Goal: Check status: Check status

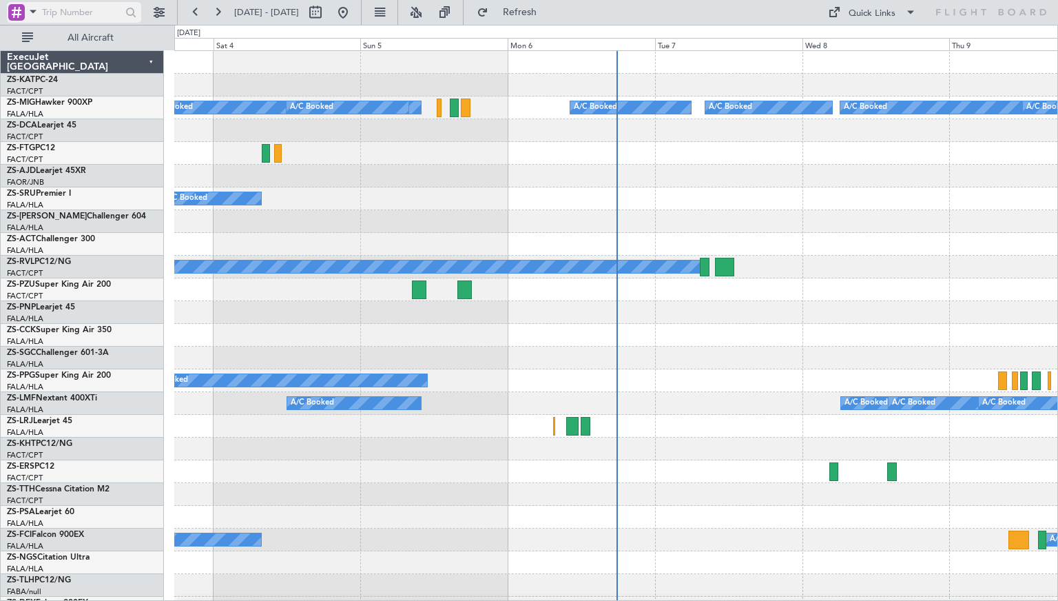
click at [33, 12] on span at bounding box center [33, 11] width 17 height 17
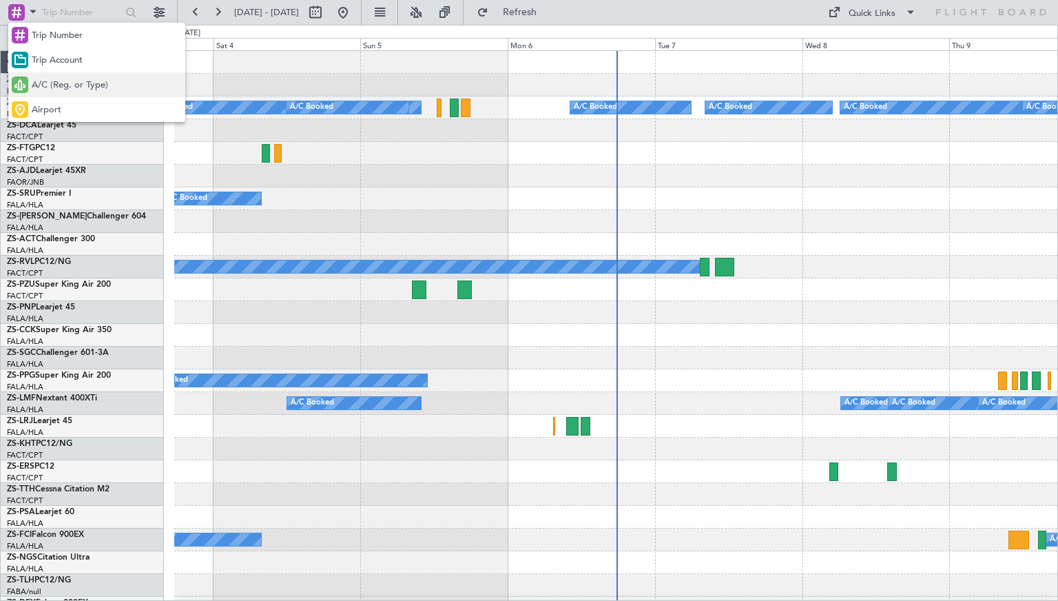
click at [55, 81] on span "A/C (Reg. or Type)" at bounding box center [70, 86] width 76 height 14
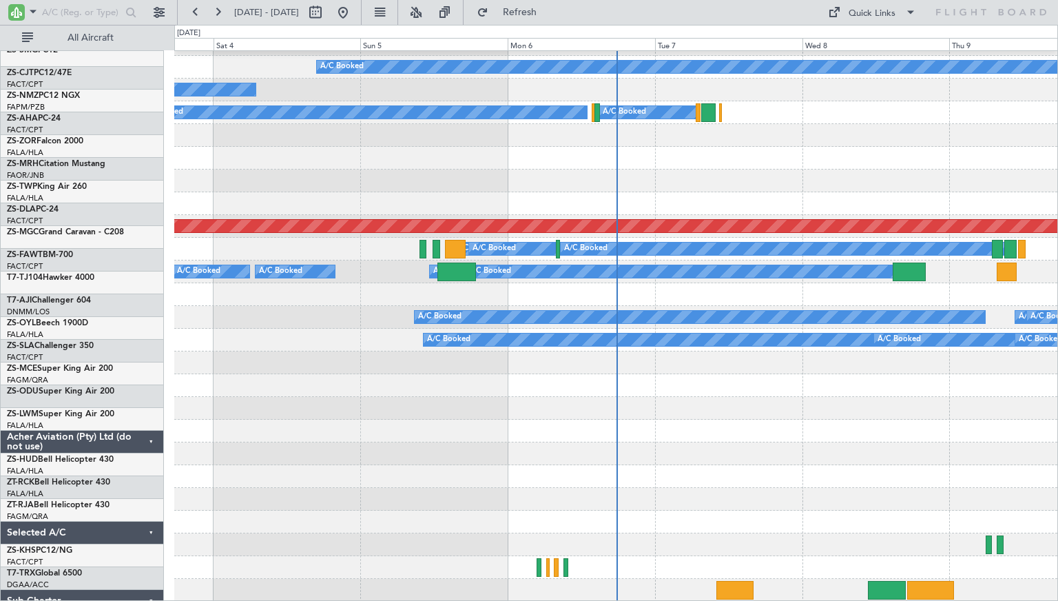
scroll to position [768, 0]
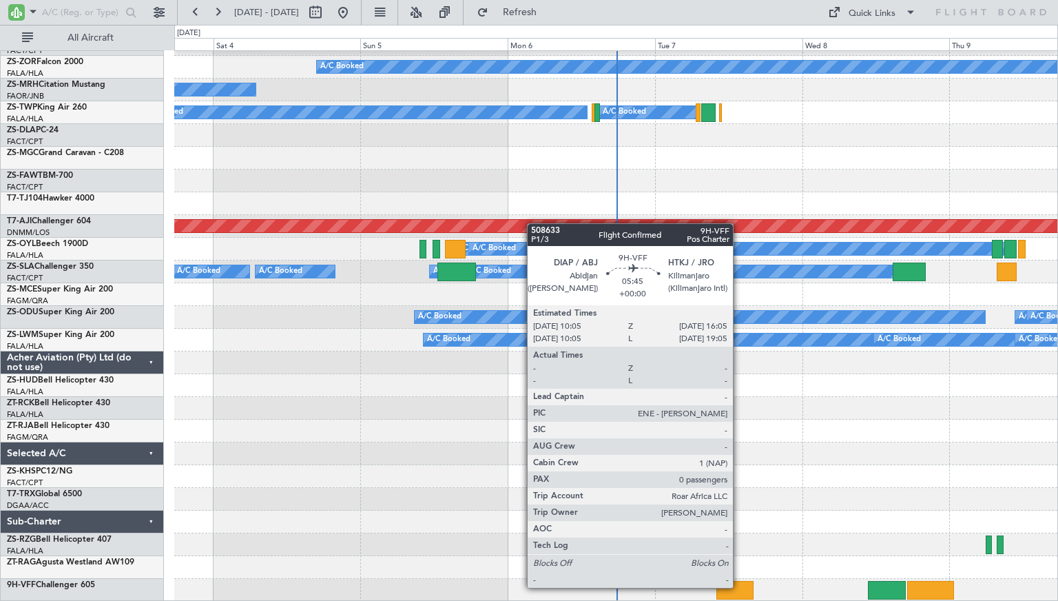
click at [739, 588] on div at bounding box center [735, 590] width 37 height 19
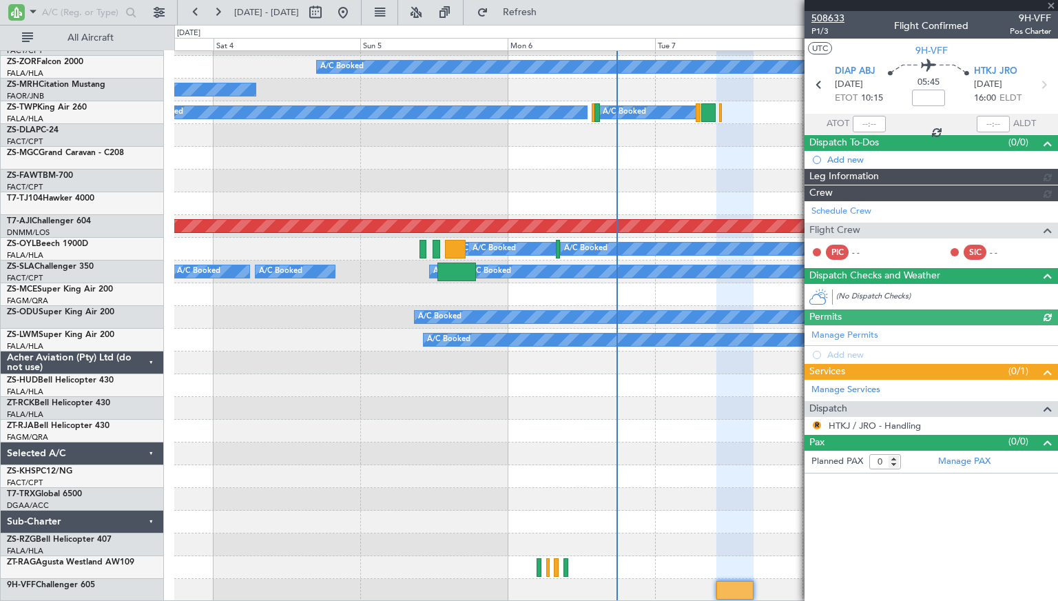
click at [831, 16] on span "508633" at bounding box center [828, 18] width 33 height 14
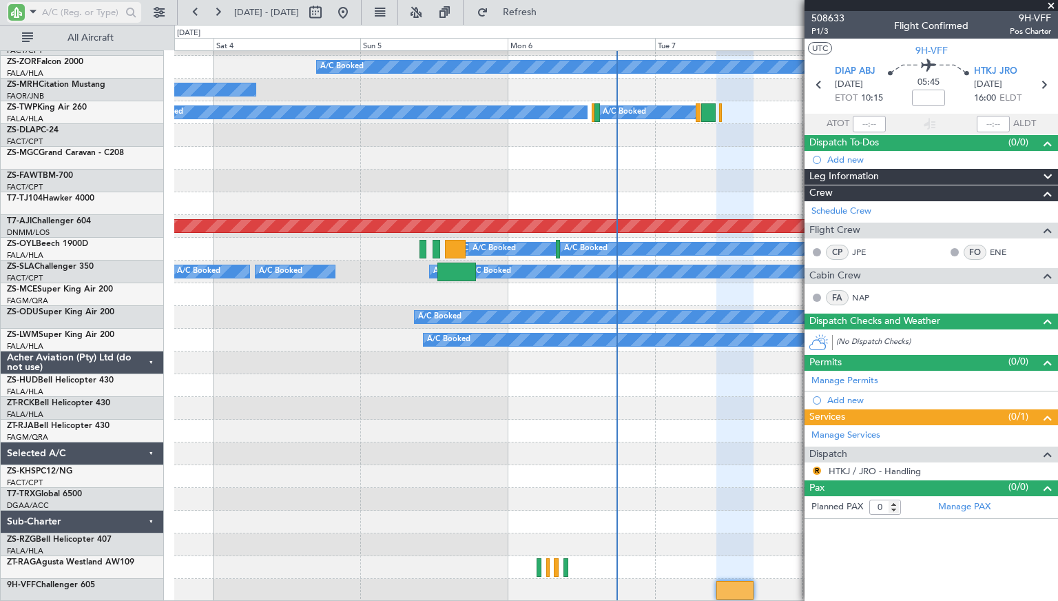
click at [72, 14] on input "text" at bounding box center [81, 12] width 79 height 21
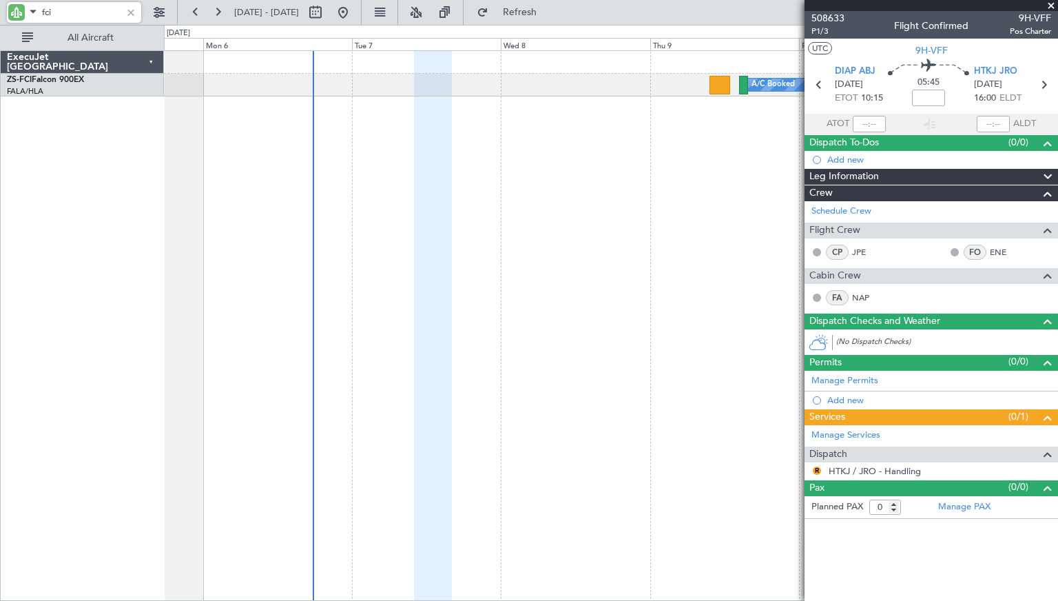
click at [230, 145] on div "A/C Booked A/C Booked A/C Booked A/C Booked A/C Booked A/C Booked A/C Booked A/…" at bounding box center [611, 325] width 894 height 551
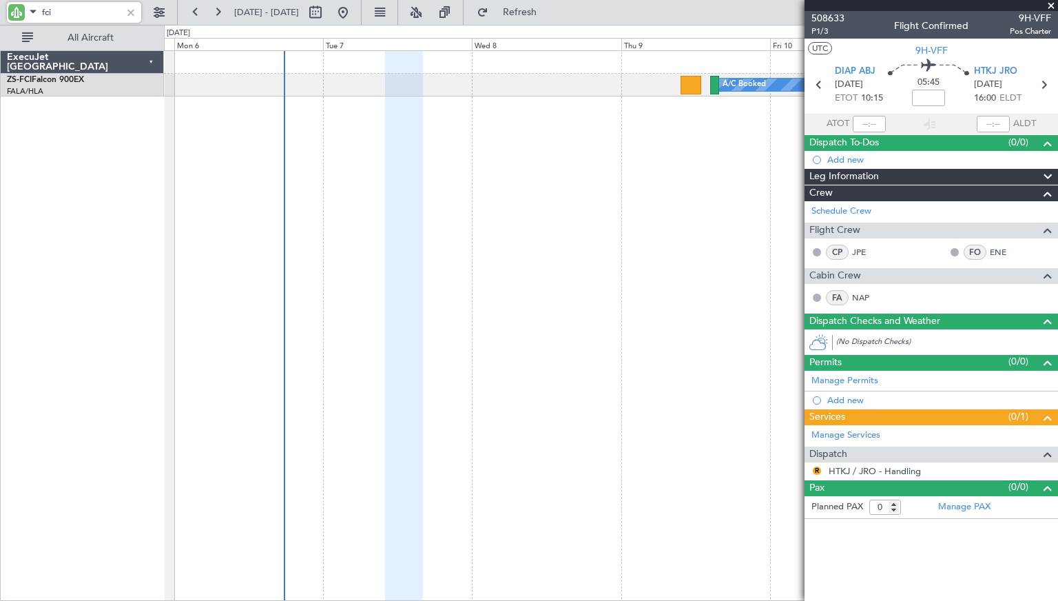
click at [458, 155] on div "A/C Booked A/C Booked A/C Booked A/C Booked A/C Booked A/C Booked A/C Booked A/…" at bounding box center [611, 325] width 894 height 551
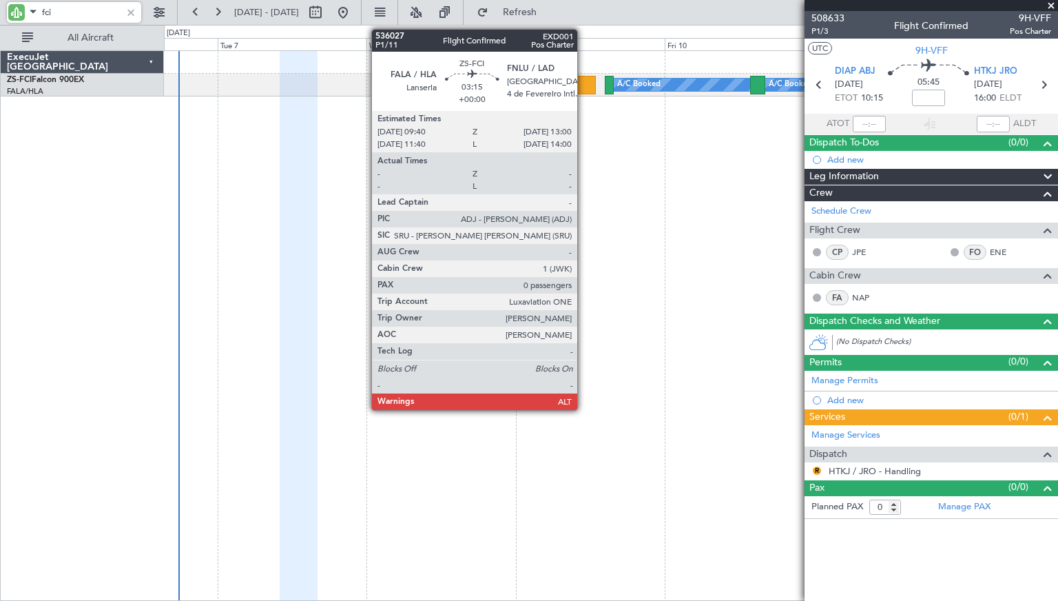
click at [584, 83] on div at bounding box center [585, 85] width 21 height 19
click at [584, 82] on div at bounding box center [585, 85] width 21 height 19
type input "fci"
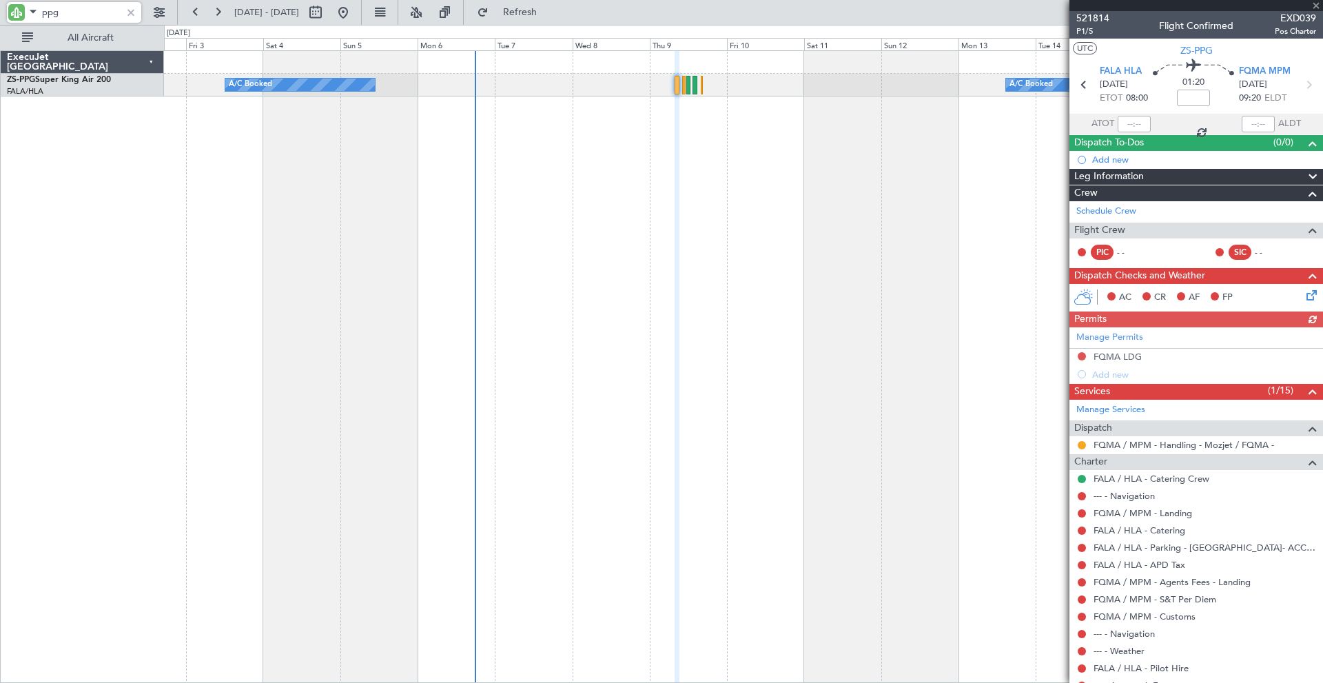
click at [6, 10] on div "ppg" at bounding box center [88, 12] width 177 height 25
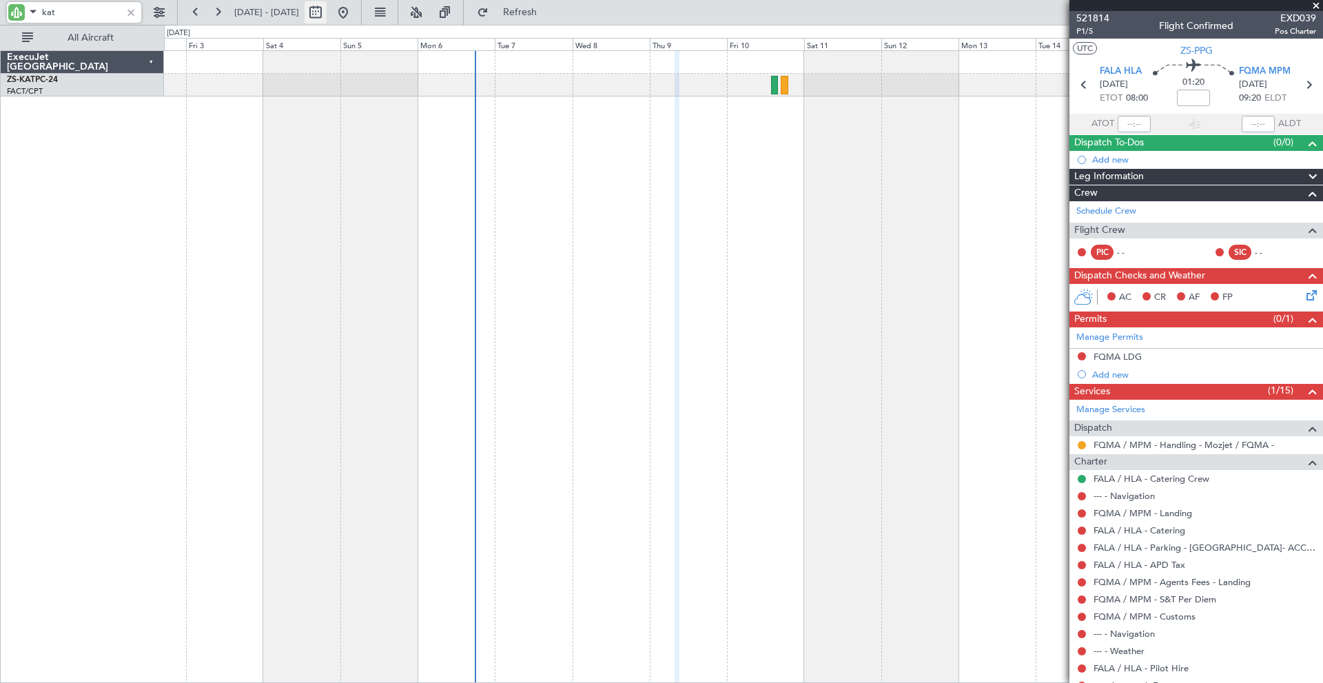
type input "kat"
click at [327, 8] on button at bounding box center [316, 12] width 22 height 22
select select "10"
select select "2025"
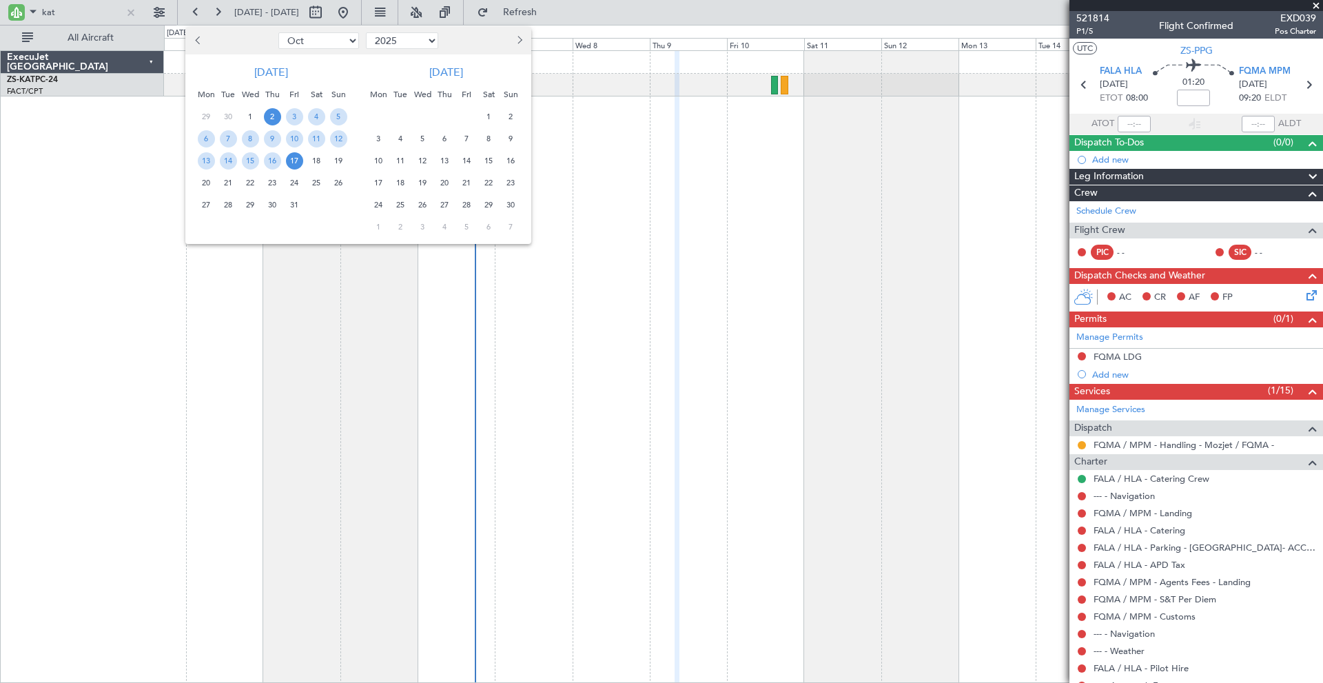
click at [379, 159] on span "10" at bounding box center [378, 160] width 17 height 17
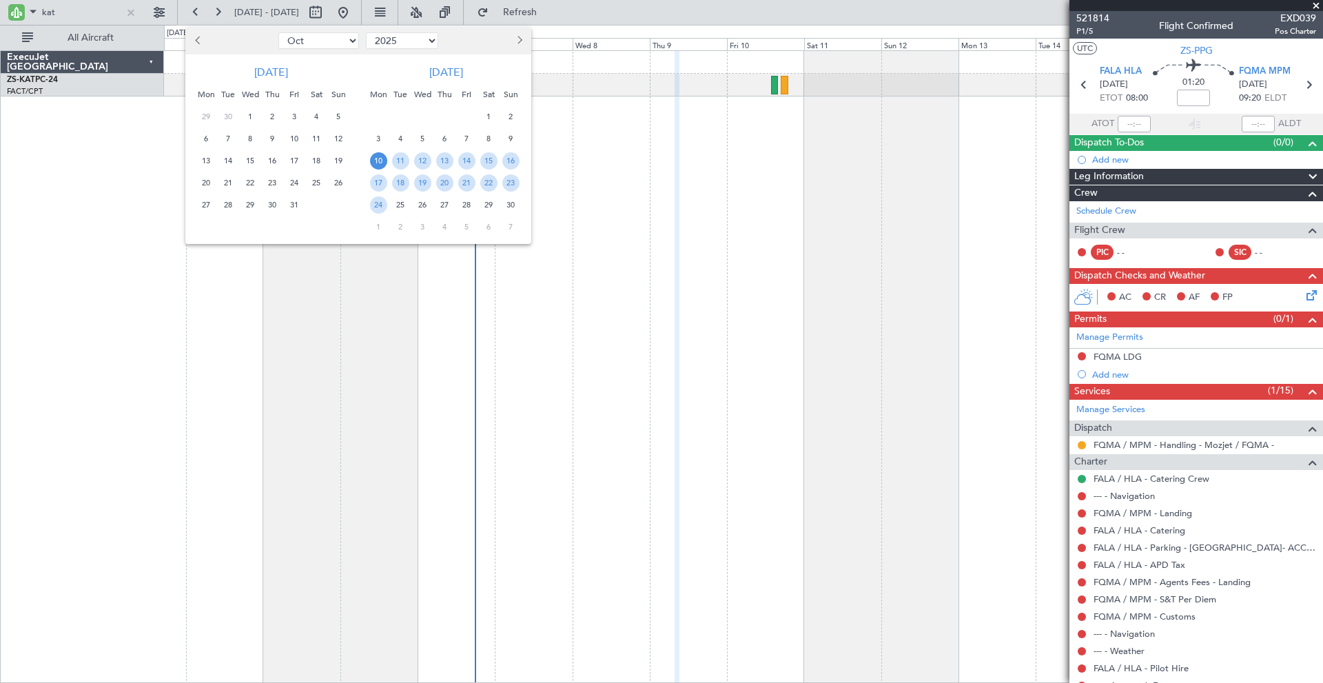
click at [379, 159] on span "10" at bounding box center [378, 160] width 17 height 17
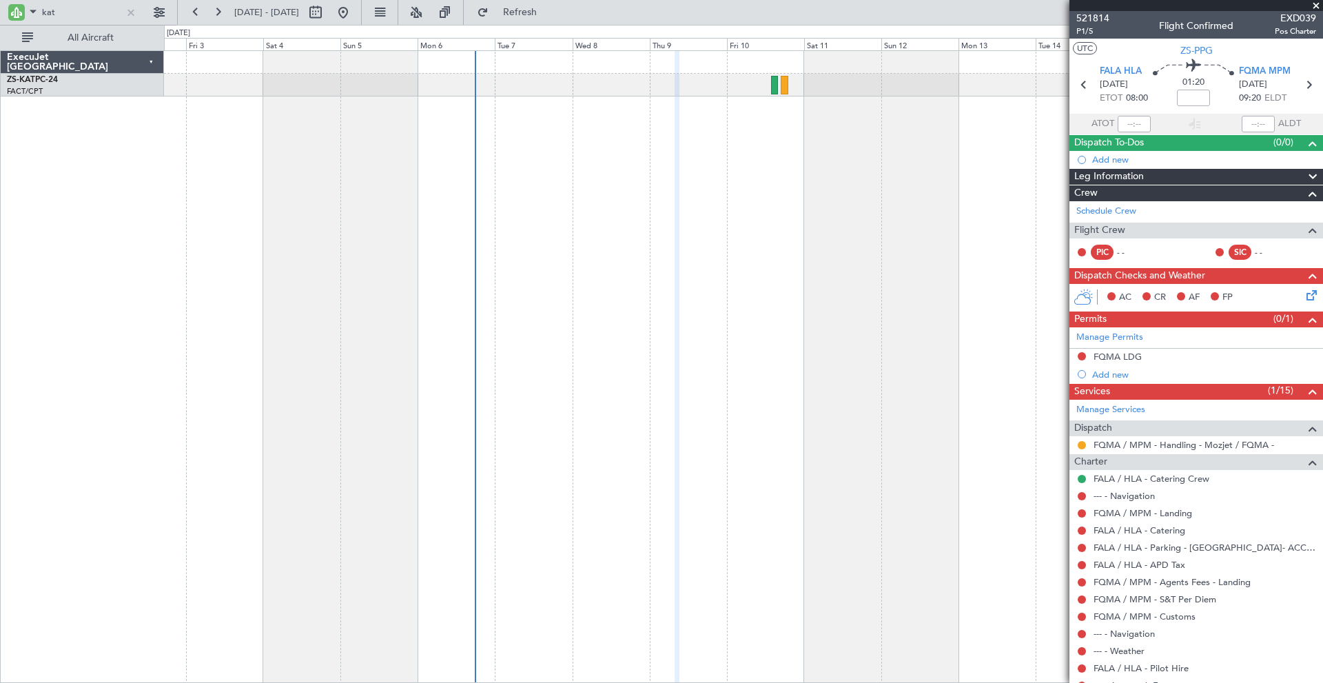
select select "11"
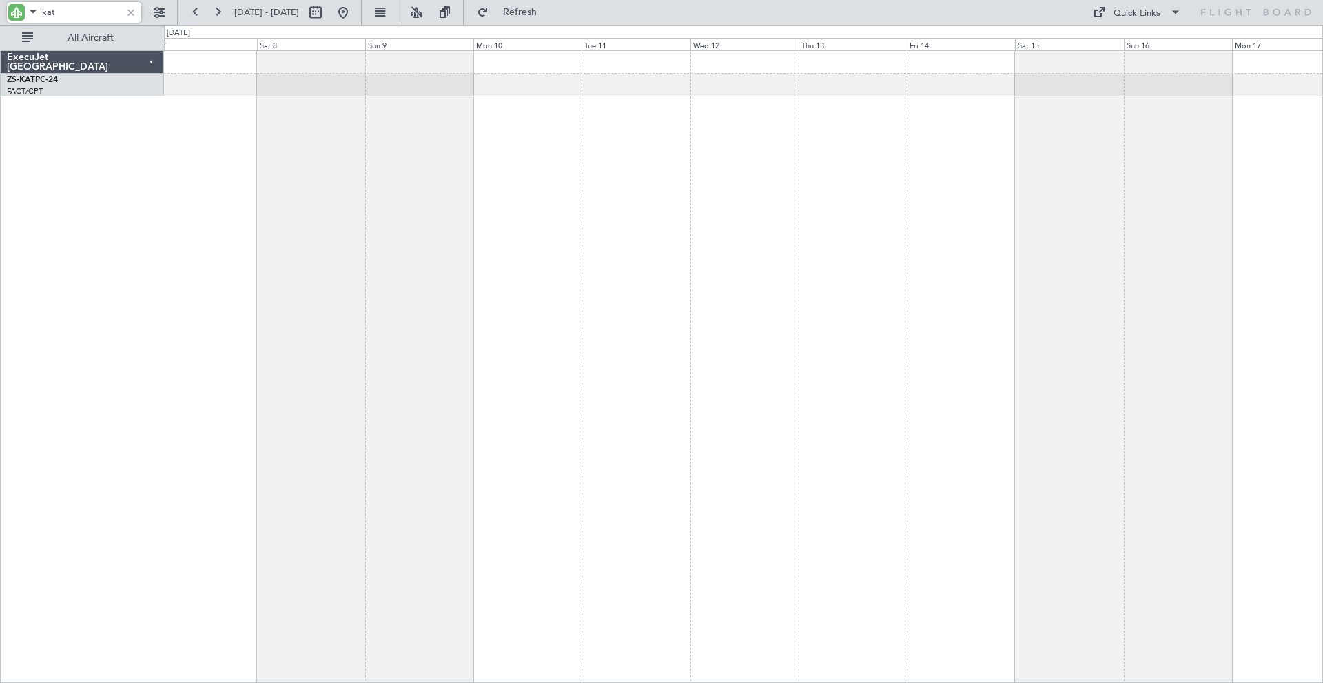
drag, startPoint x: 83, startPoint y: 11, endPoint x: 0, endPoint y: 20, distance: 83.2
click at [0, 20] on div "kat" at bounding box center [88, 12] width 177 height 25
type input "aha"
